Goal: Ask a question

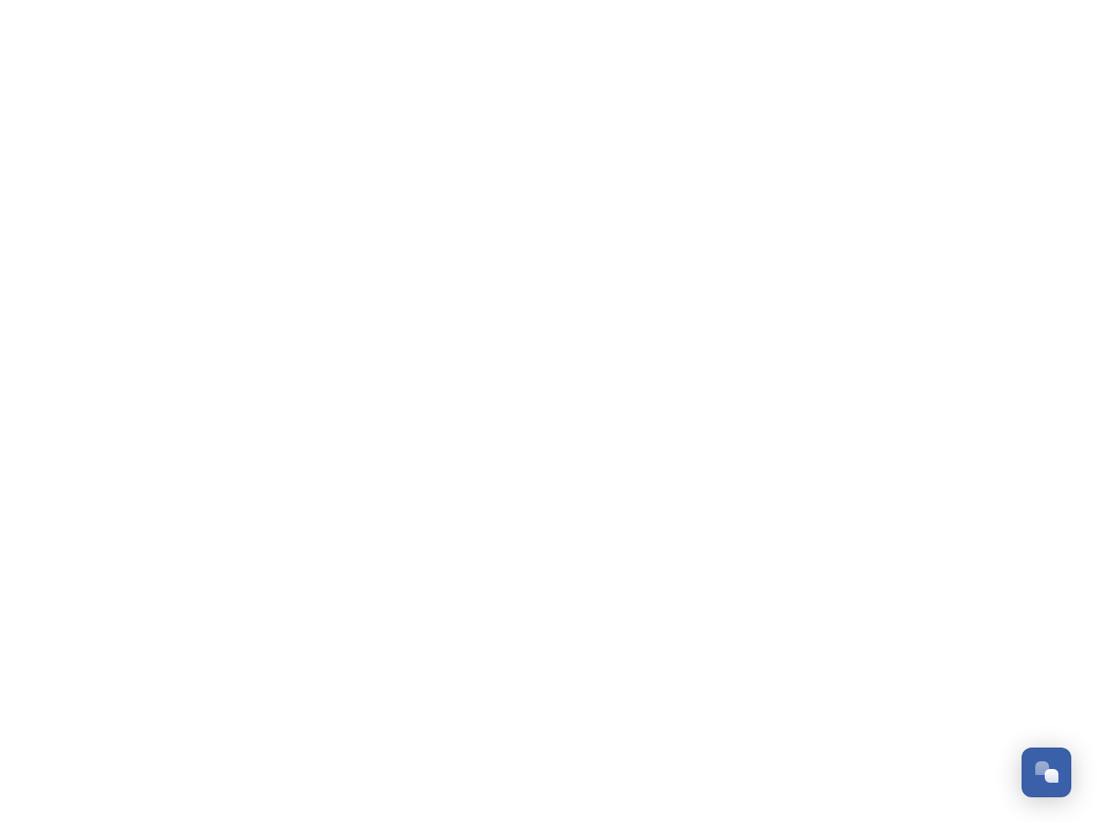
click at [1047, 772] on div "Open Chat" at bounding box center [1052, 776] width 14 height 14
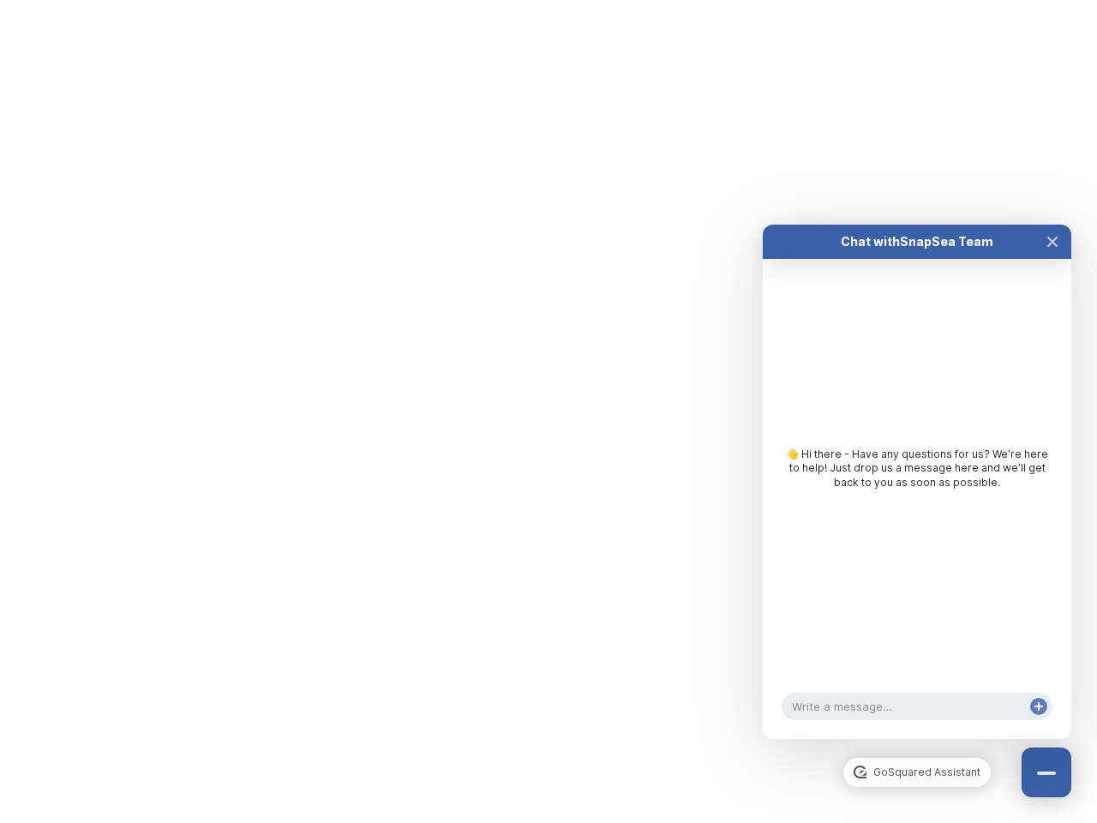
click at [1053, 581] on div "👋 Hi there - Have any questions for us? We’re here to help! Just drop us a mess…" at bounding box center [917, 473] width 309 height 428
click at [917, 0] on html "/p/collection/tempest/tourism-academy-2025 Dismiss GoSquared Assistant Chat wit…" at bounding box center [548, 0] width 1097 height 0
click at [917, 499] on div "👋 Hi there - Have any questions for us? We’re here to help! Just drop us a mess…" at bounding box center [917, 473] width 309 height 428
click at [1053, 259] on div "👋 Hi there - Have any questions for us? We’re here to help! Just drop us a mess…" at bounding box center [917, 473] width 309 height 428
click at [1039, 724] on div "Chat with SnapSea Team GoSquared Assistant 👋 Hi there - Have any questions for …" at bounding box center [917, 482] width 309 height 514
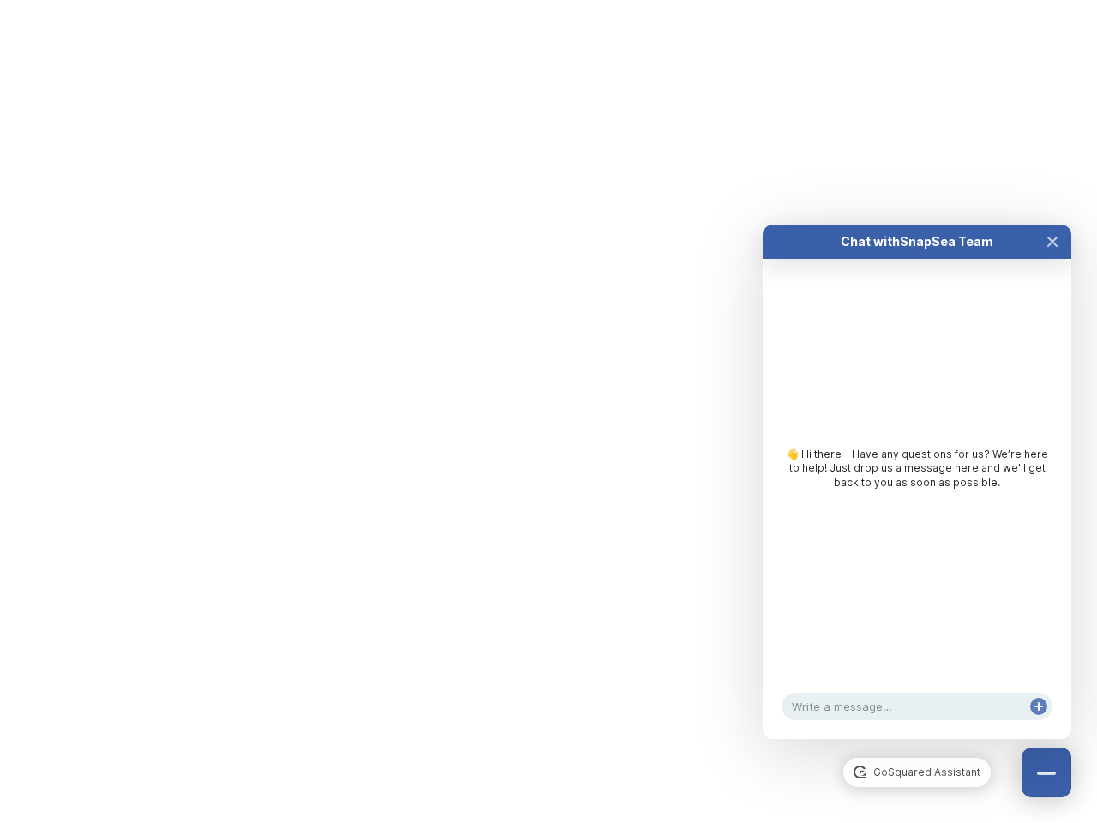
click at [1039, 724] on div "Chat with SnapSea Team GoSquared Assistant 👋 Hi there - Have any questions for …" at bounding box center [917, 482] width 309 height 514
click at [549, 0] on html "/p/collection/tempest/tourism-academy-2025 Dismiss GoSquared Assistant Chat wit…" at bounding box center [548, 0] width 1097 height 0
click at [536, 0] on html "/p/collection/tempest/tourism-academy-2025 Dismiss GoSquared Assistant Chat wit…" at bounding box center [548, 0] width 1097 height 0
